Goal: Check status

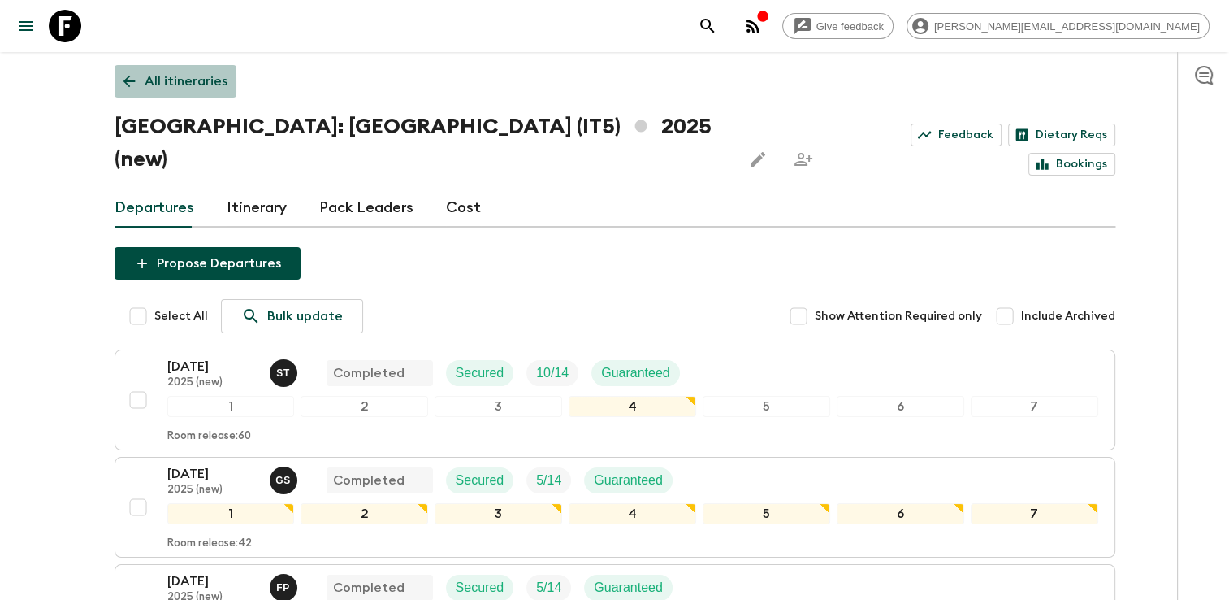
click at [124, 85] on icon at bounding box center [129, 81] width 18 height 18
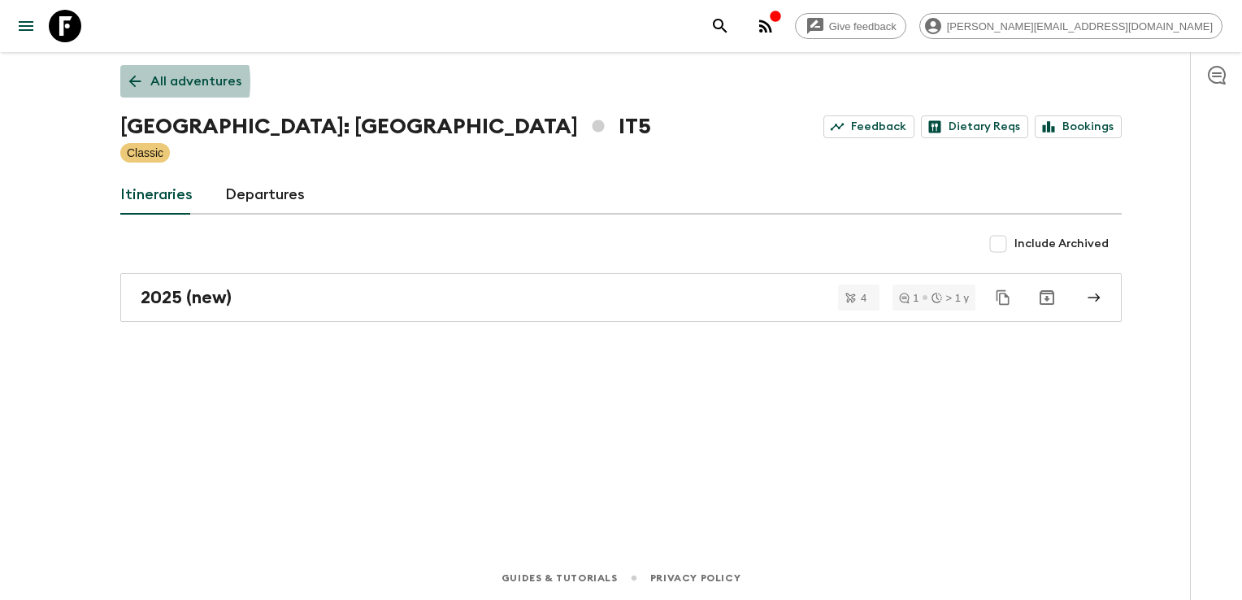
click at [129, 82] on icon at bounding box center [135, 81] width 18 height 18
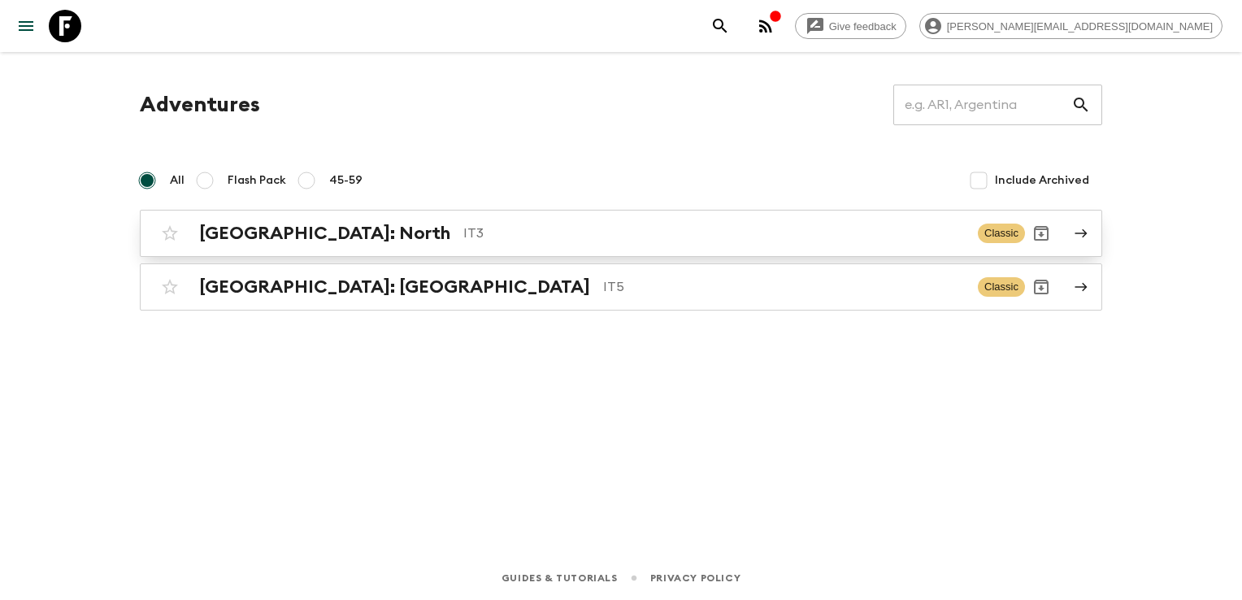
click at [296, 234] on h2 "[GEOGRAPHIC_DATA]: North" at bounding box center [324, 233] width 251 height 21
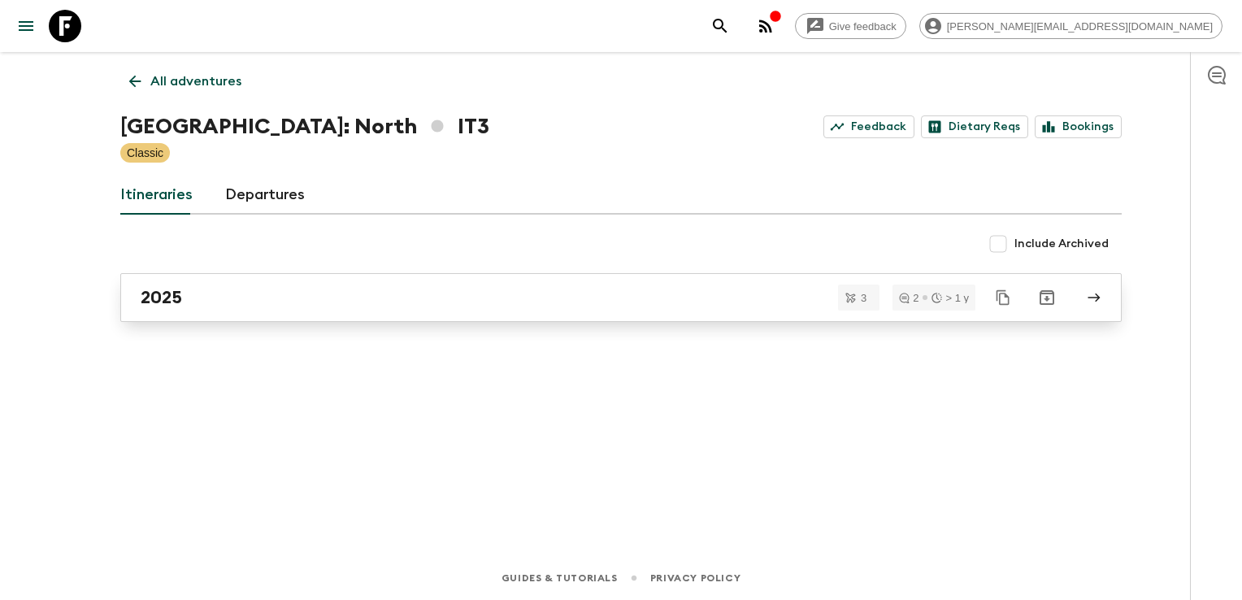
click at [284, 299] on div "2025" at bounding box center [606, 297] width 930 height 21
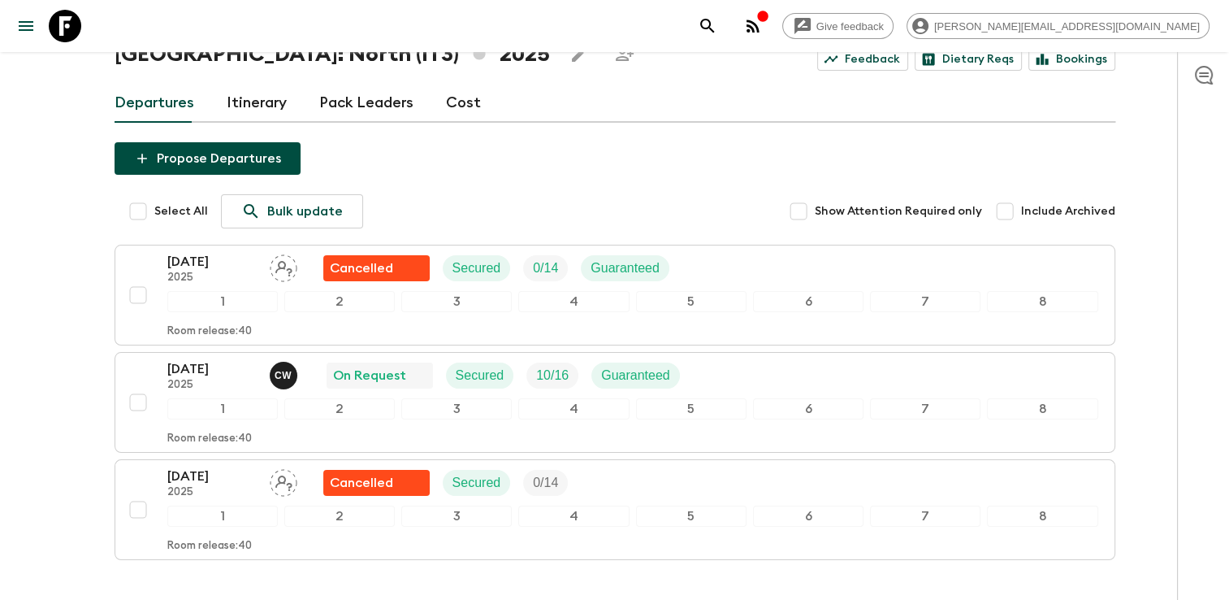
scroll to position [98, 0]
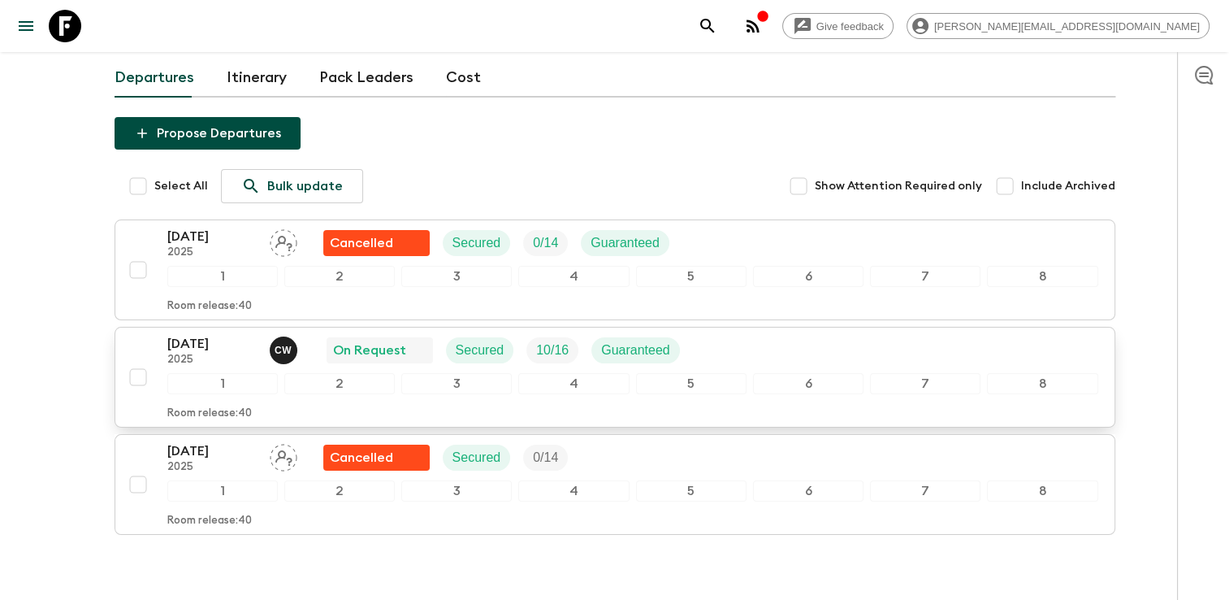
click at [209, 341] on p "[DATE]" at bounding box center [211, 344] width 89 height 20
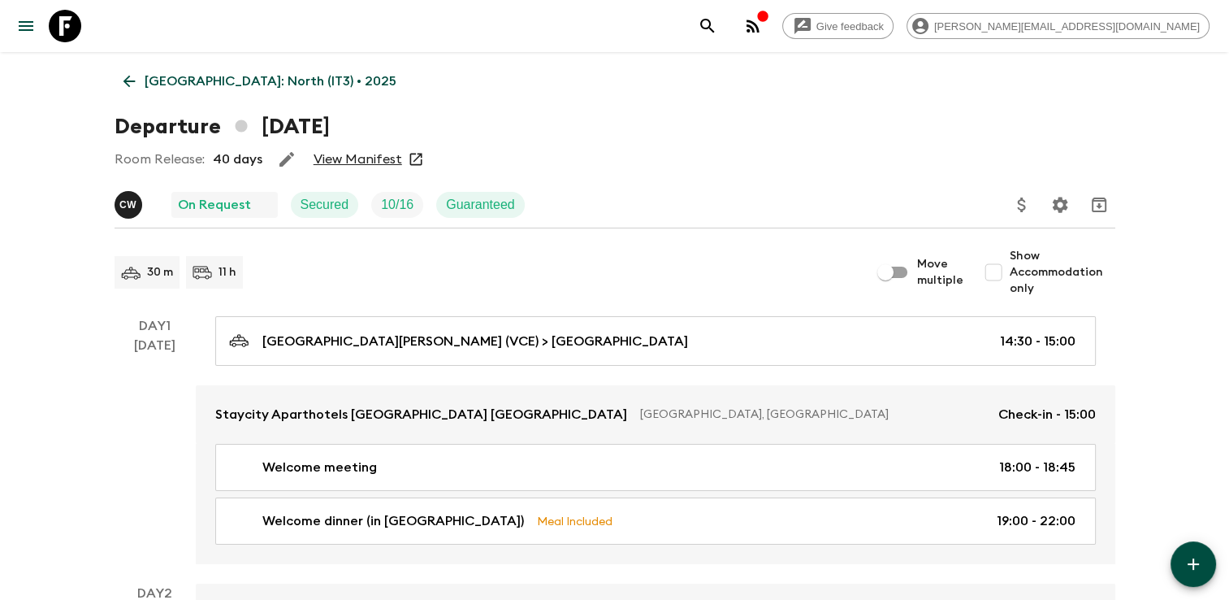
click at [352, 157] on link "View Manifest" at bounding box center [358, 159] width 89 height 16
